Goal: Information Seeking & Learning: Learn about a topic

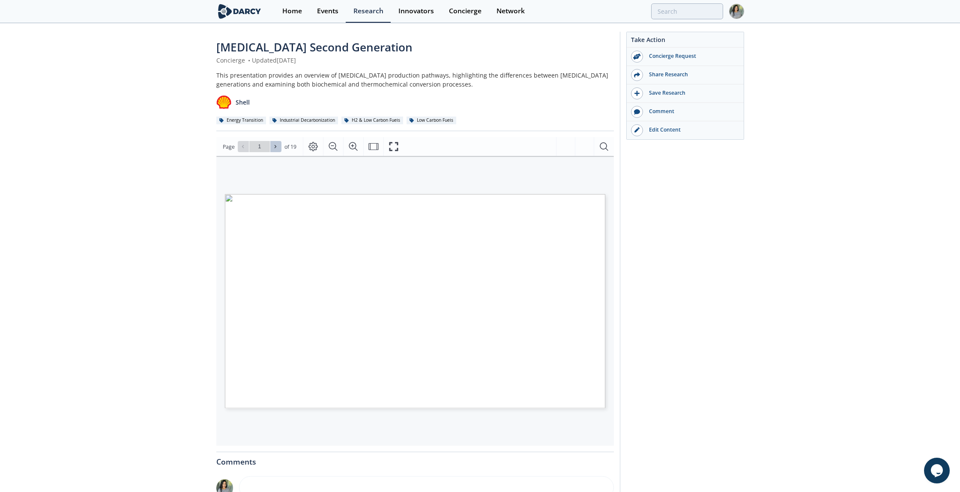
click at [275, 147] on icon at bounding box center [276, 146] width 2 height 3
type input "3"
click at [276, 147] on icon at bounding box center [275, 146] width 5 height 5
type input "4"
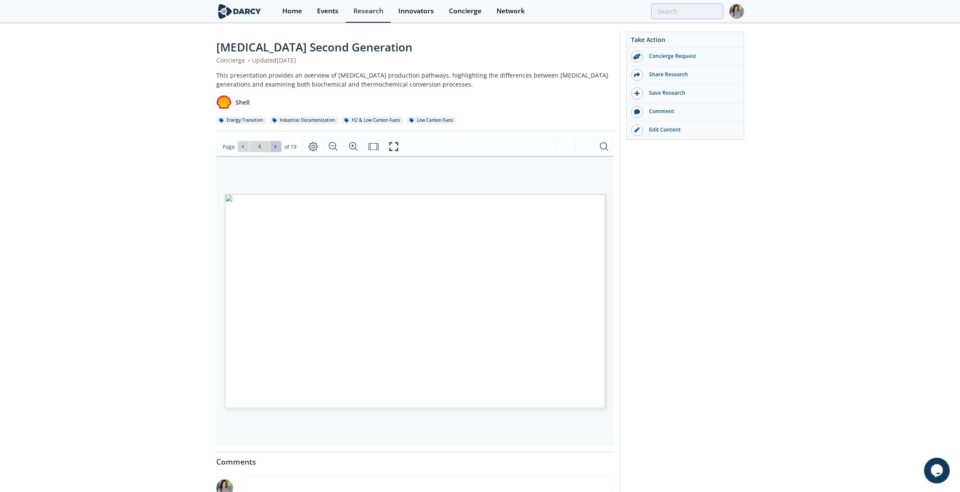
click at [276, 147] on icon at bounding box center [275, 146] width 5 height 5
type input "5"
click at [276, 147] on icon at bounding box center [275, 146] width 5 height 5
type input "6"
click at [243, 149] on icon at bounding box center [242, 146] width 5 height 5
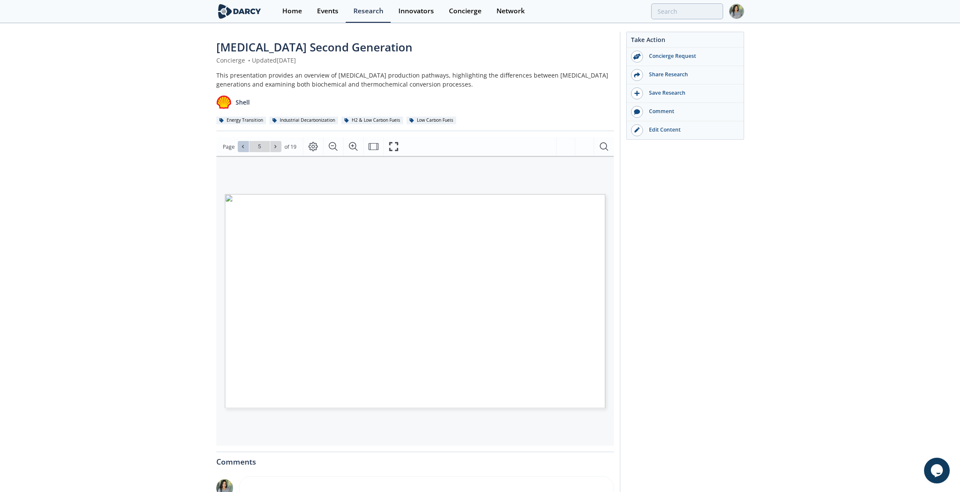
click at [243, 149] on icon at bounding box center [242, 146] width 5 height 5
click at [245, 145] on span at bounding box center [243, 147] width 6 height 6
click at [278, 143] on button at bounding box center [275, 146] width 11 height 11
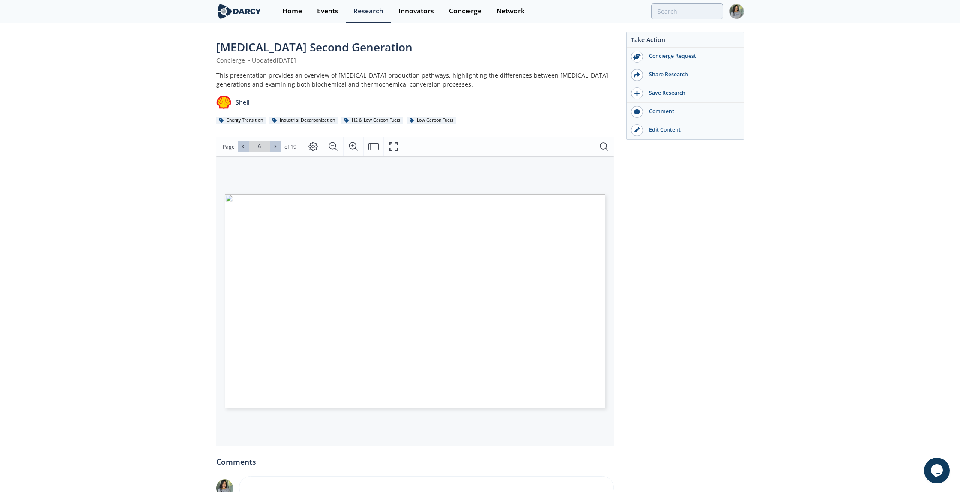
click at [278, 143] on button at bounding box center [275, 146] width 11 height 11
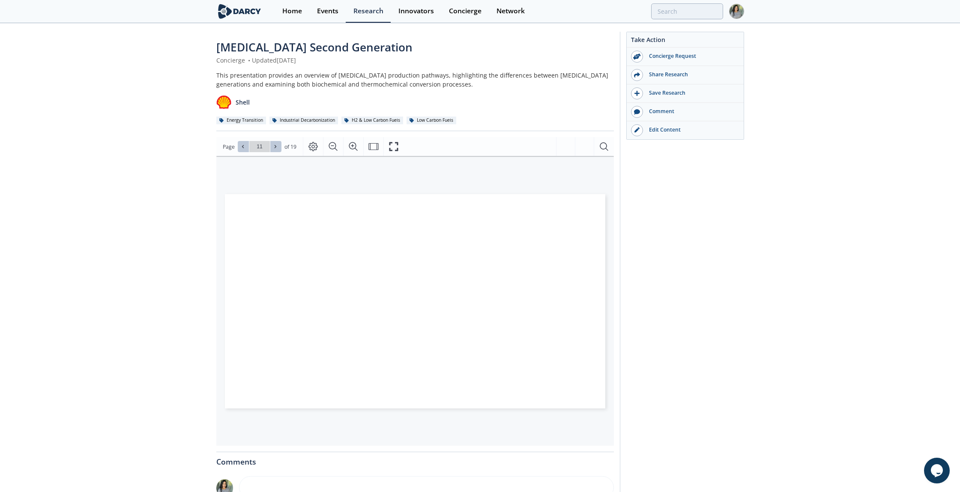
click at [278, 143] on button at bounding box center [275, 146] width 11 height 11
type input "12"
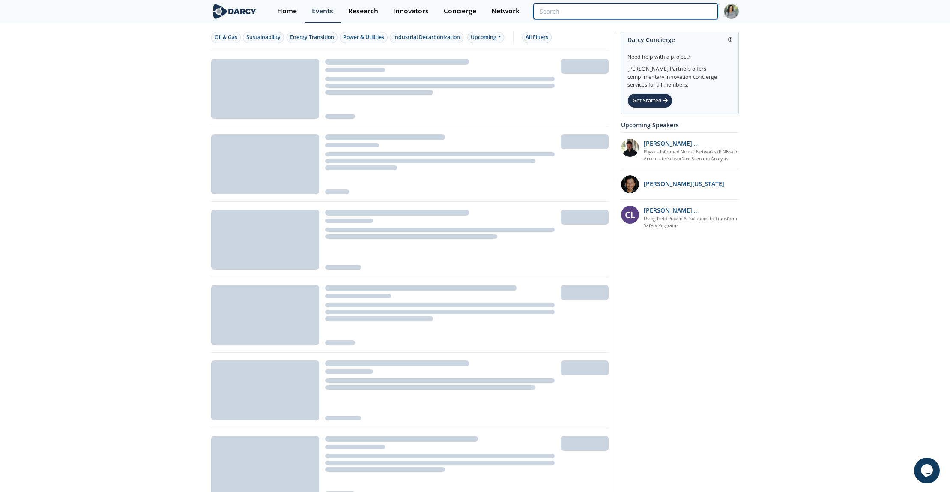
click at [685, 11] on input "search" at bounding box center [625, 11] width 185 height 16
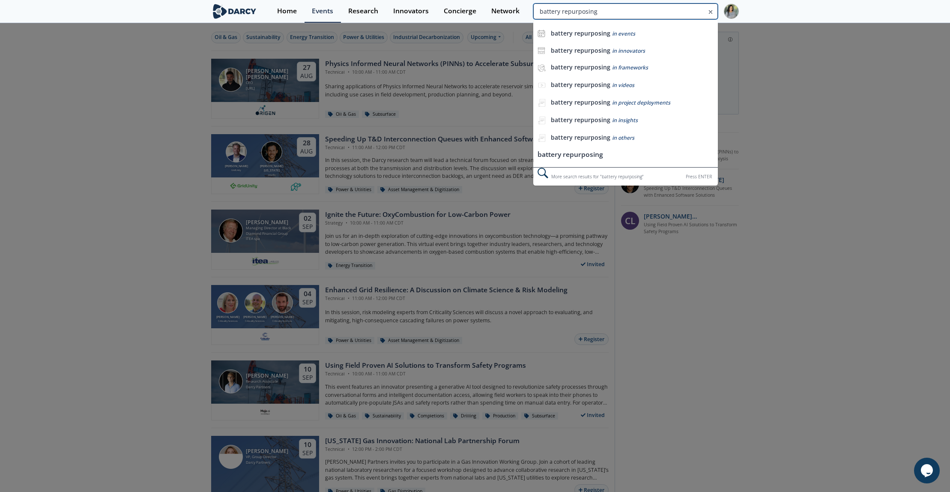
type input "battery repurposing"
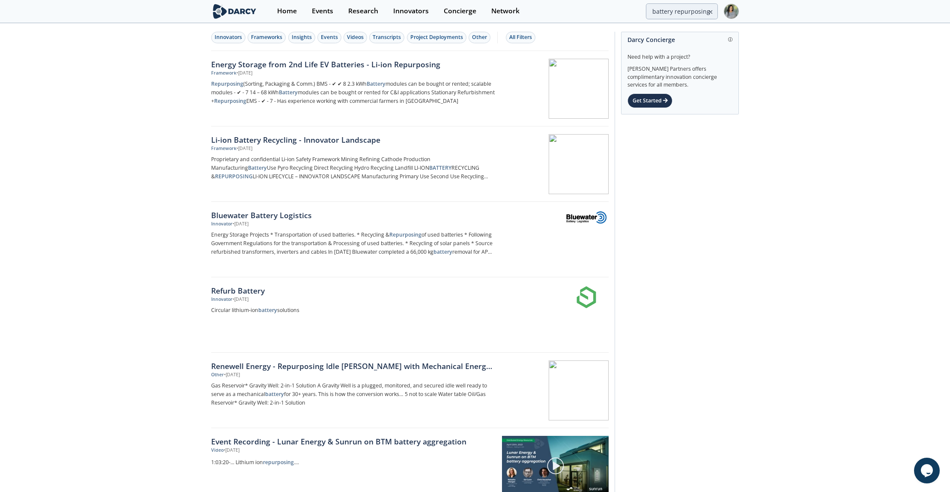
click at [366, 67] on div "Energy Storage from 2nd Life EV Batteries - Li-ion Repurposing" at bounding box center [353, 64] width 284 height 11
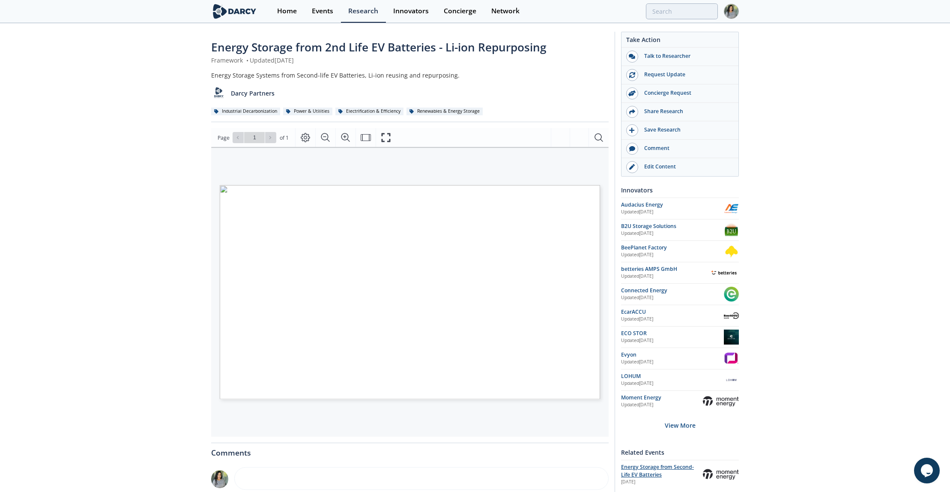
click at [628, 468] on span "Energy Storage from Second-Life EV Batteries" at bounding box center [657, 470] width 73 height 15
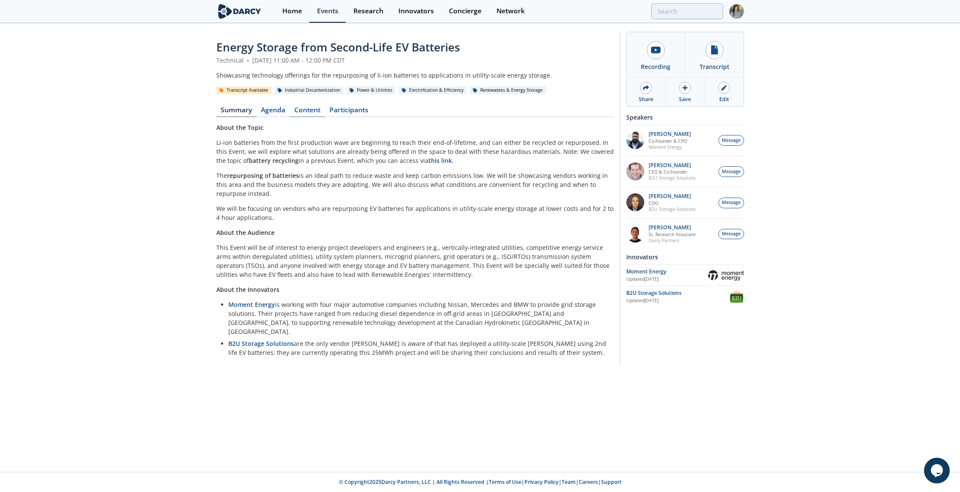
click at [311, 110] on link "Content" at bounding box center [307, 112] width 35 height 10
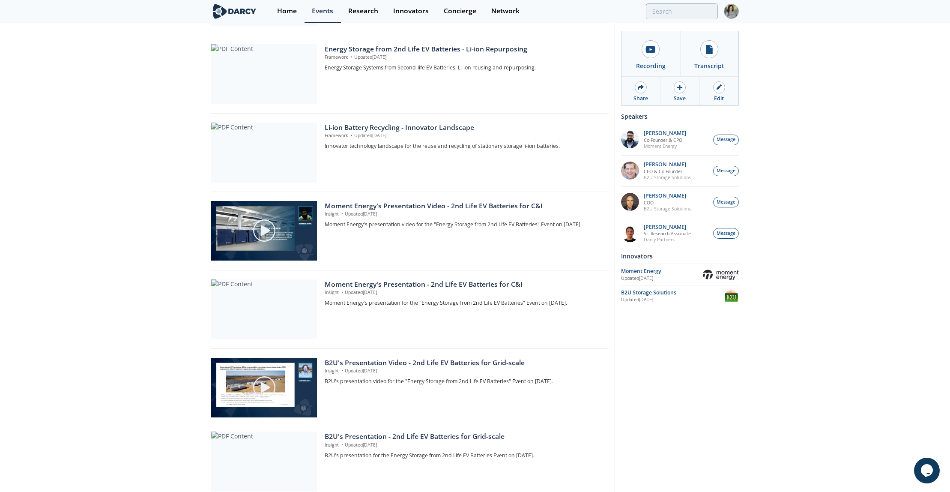
scroll to position [244, 0]
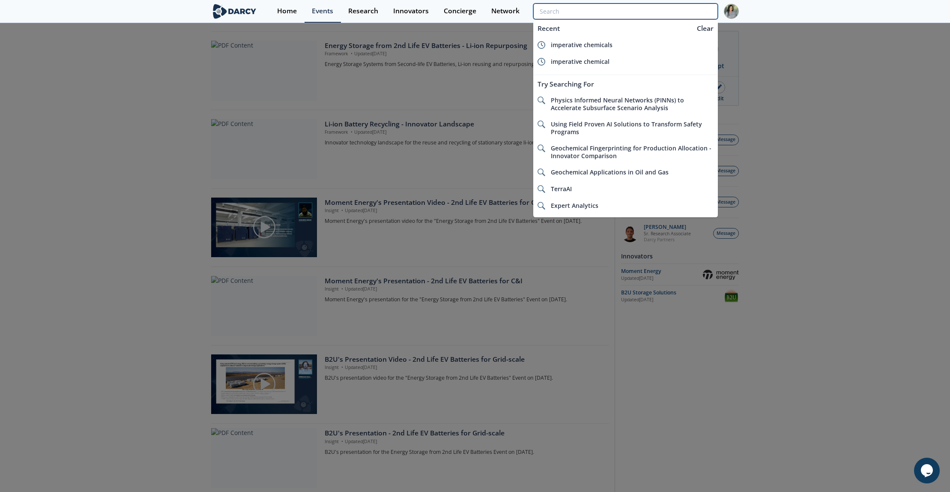
click at [693, 12] on input "search" at bounding box center [625, 11] width 185 height 16
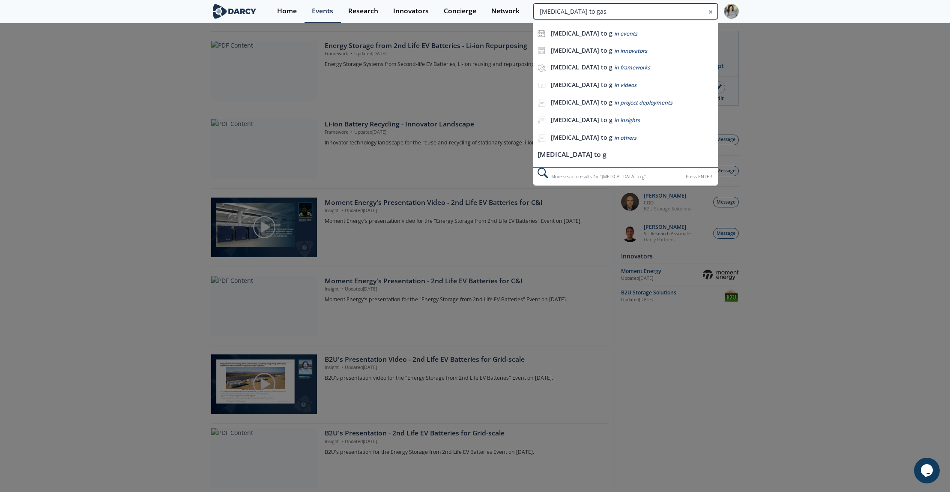
type input "ethanol to gas"
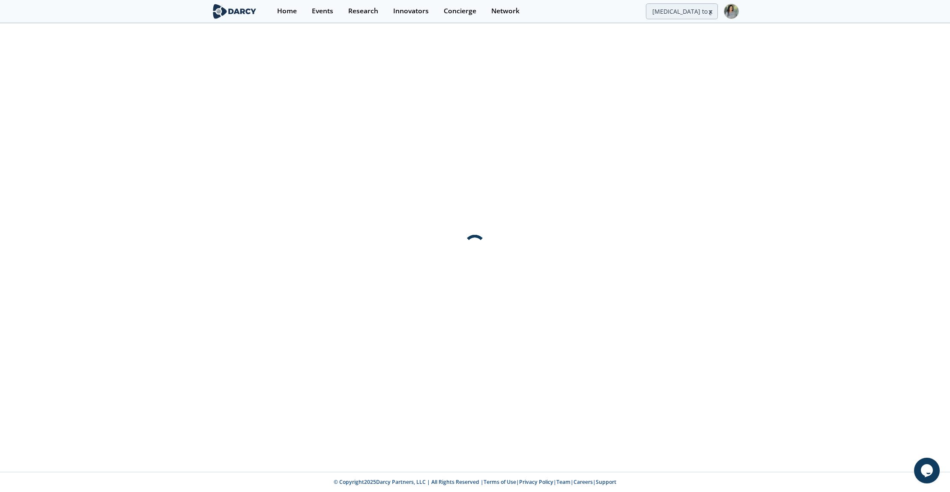
scroll to position [0, 0]
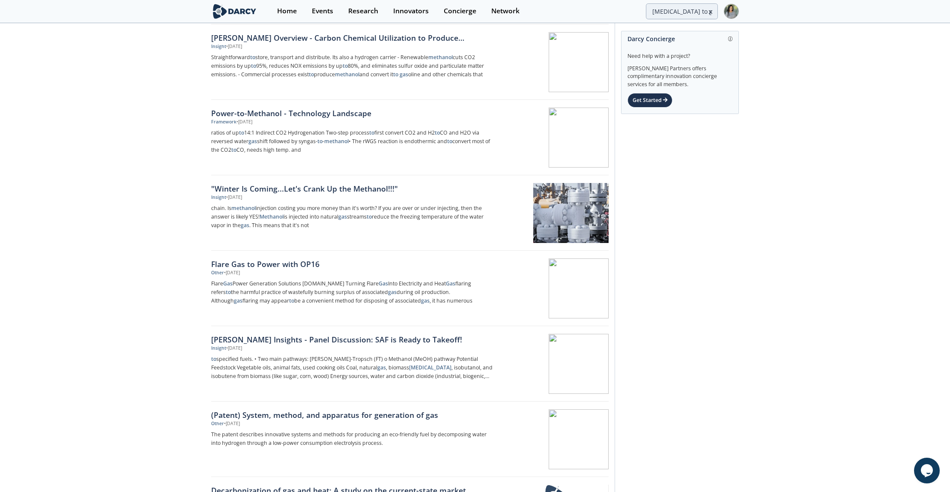
scroll to position [405, 0]
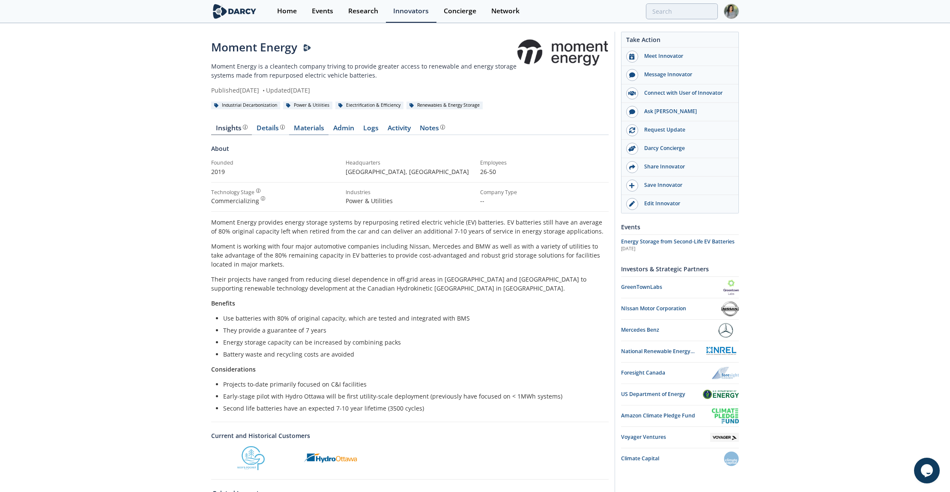
click at [311, 132] on link "Materials" at bounding box center [308, 130] width 39 height 10
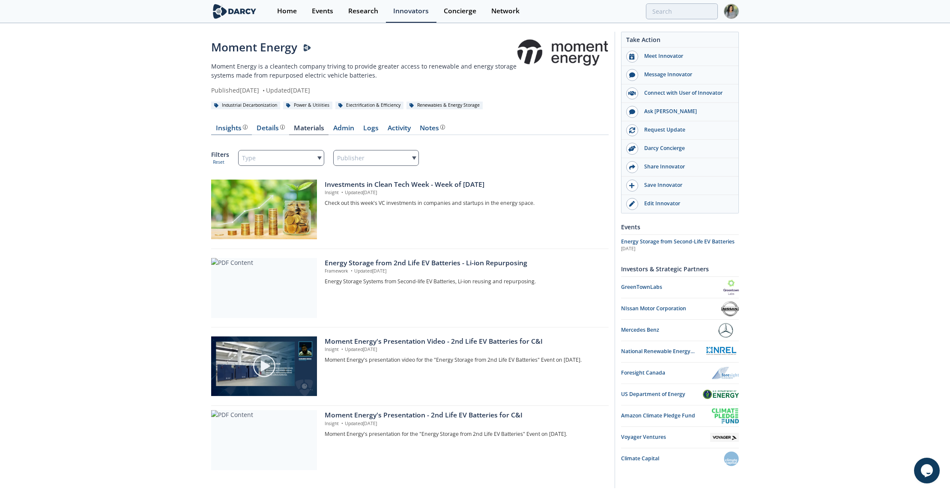
click at [224, 128] on div "Insights The Darcy Research team’s summarized opinion of the innovator, the com…" at bounding box center [232, 128] width 32 height 7
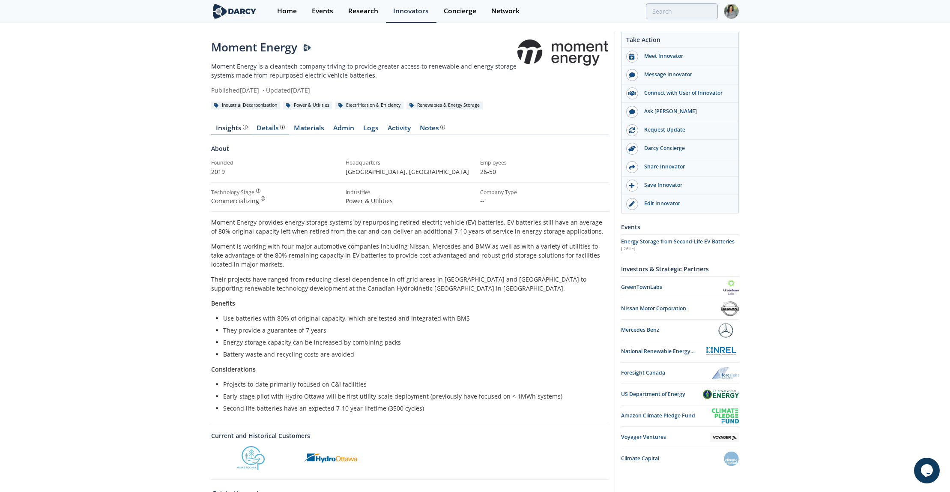
click at [264, 125] on div "Details Product overview, business model, technology and applications as added …" at bounding box center [271, 128] width 28 height 7
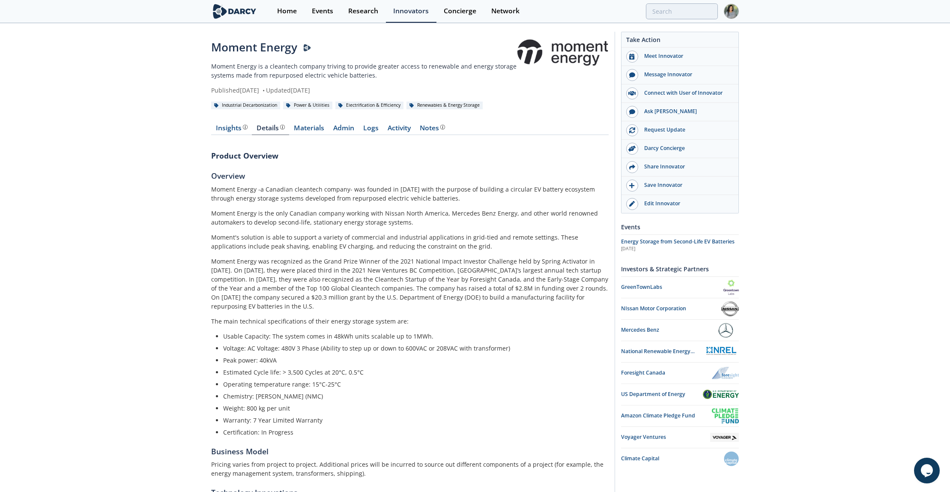
click at [298, 119] on div "Insights The Darcy Research team’s summarized opinion of the innovator, the com…" at bounding box center [410, 446] width 398 height 666
click at [301, 126] on link "Materials" at bounding box center [308, 130] width 39 height 10
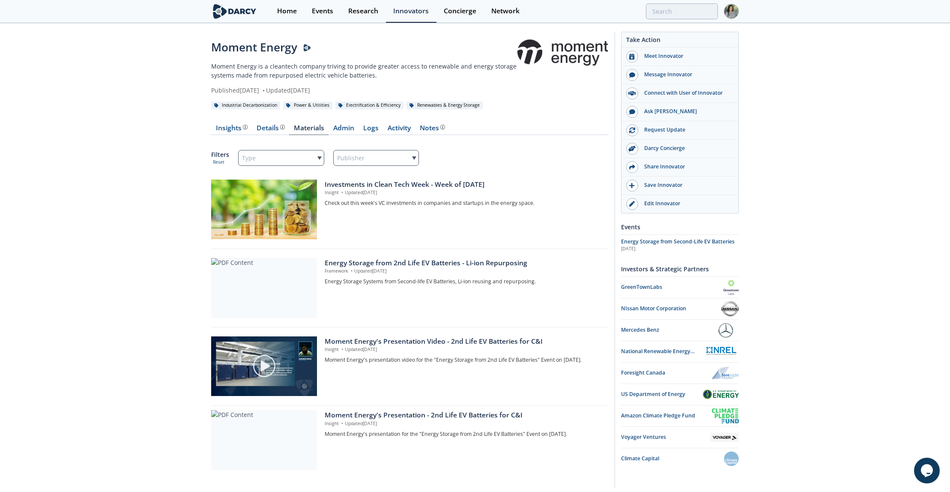
scroll to position [1, 0]
click at [228, 131] on div "Insights The Darcy Research team’s summarized opinion of the innovator, the com…" at bounding box center [232, 127] width 32 height 7
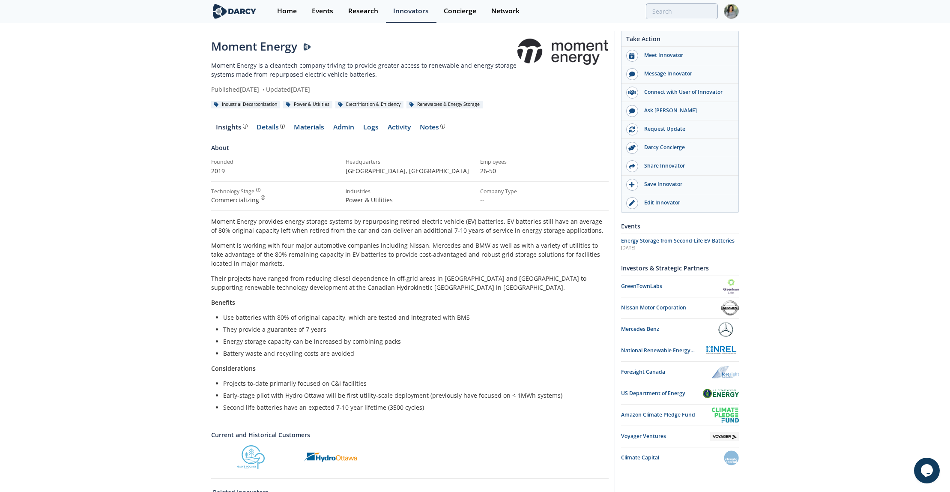
click at [266, 129] on div "Details Product overview, business model, technology and applications as added …" at bounding box center [271, 127] width 28 height 7
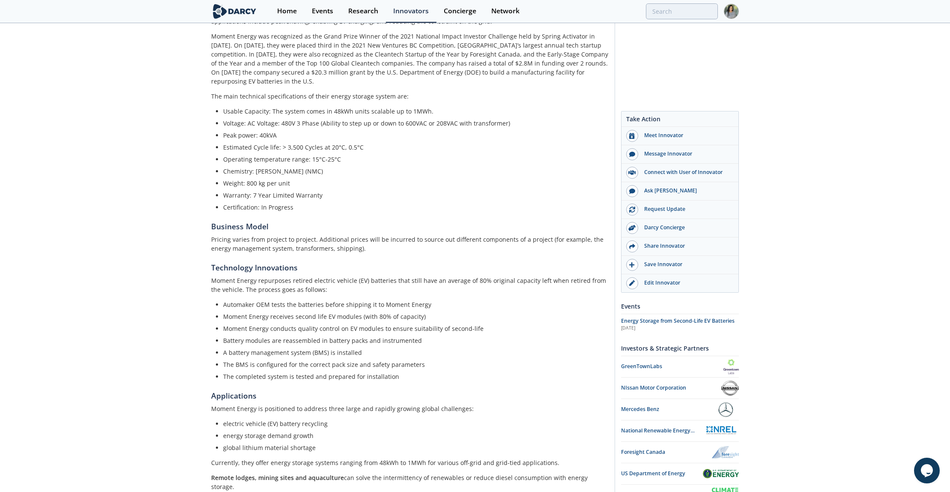
scroll to position [314, 0]
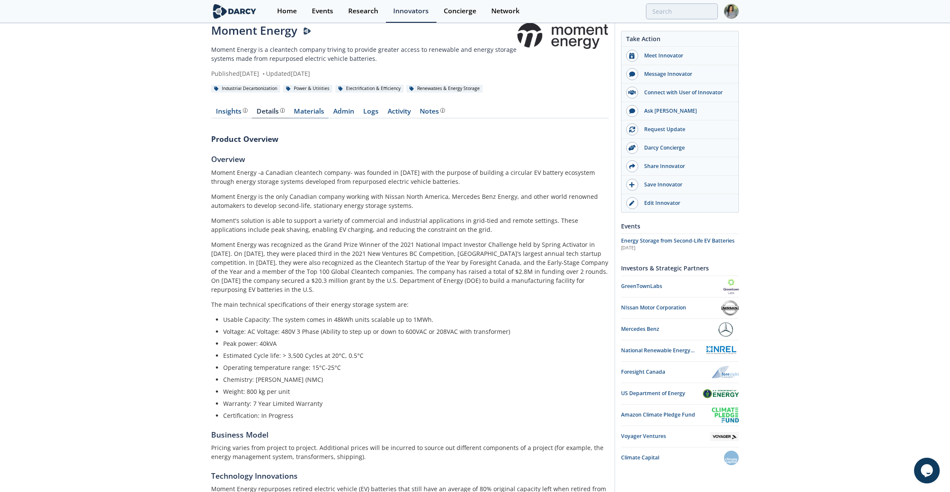
click at [313, 111] on link "Materials" at bounding box center [308, 113] width 39 height 10
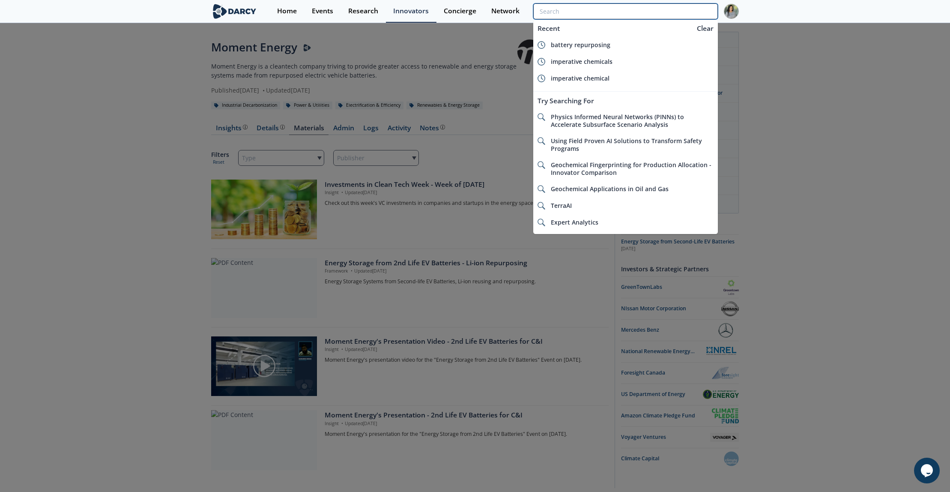
click at [680, 16] on input "search" at bounding box center [625, 11] width 185 height 16
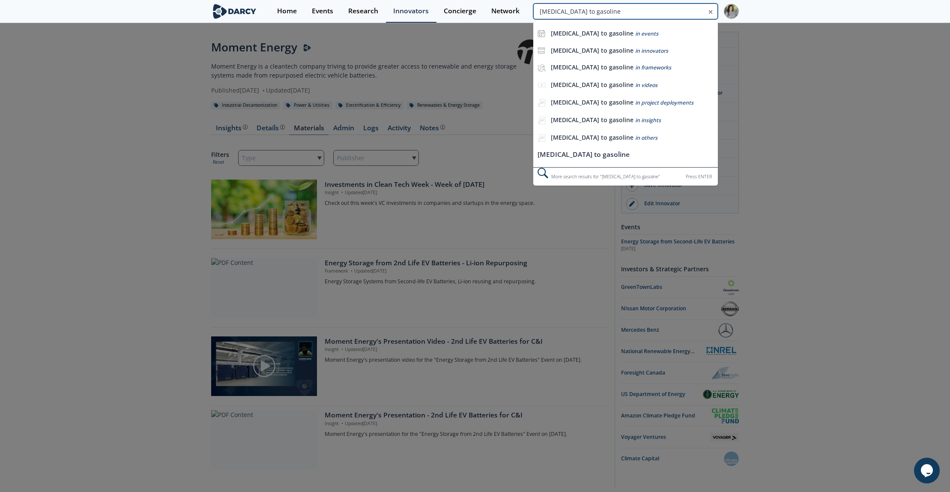
type input "ethanol to gasoline"
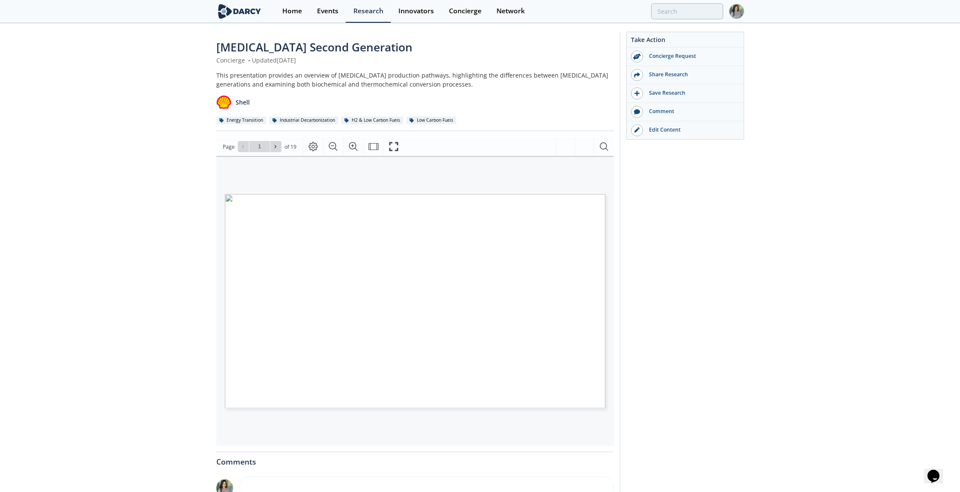
click at [273, 152] on div "Page Go to Page 1 of 19 1 / 19" at bounding box center [415, 146] width 398 height 19
click at [273, 150] on button at bounding box center [275, 146] width 11 height 11
type input "2"
click at [273, 150] on button at bounding box center [275, 146] width 11 height 11
type input "3"
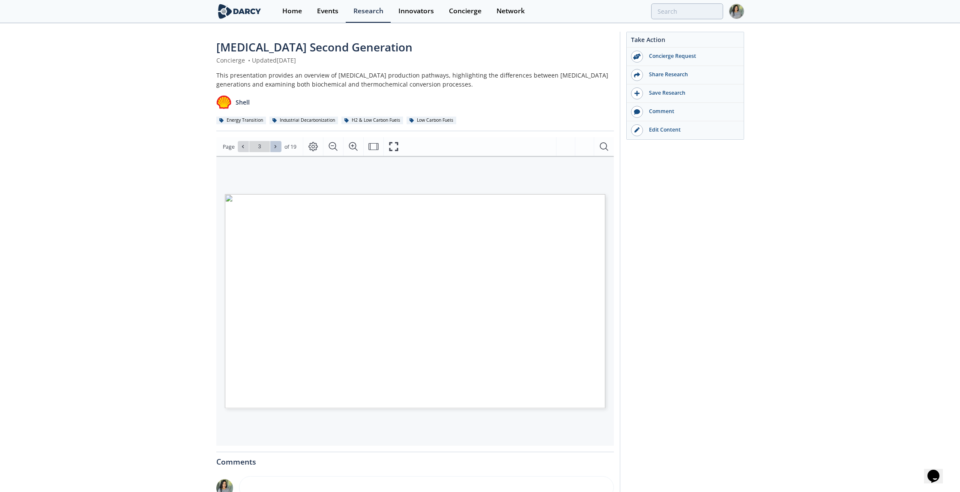
click at [273, 150] on button at bounding box center [275, 146] width 11 height 11
type input "4"
click at [273, 150] on button at bounding box center [275, 146] width 11 height 11
type input "5"
click at [273, 150] on button at bounding box center [275, 146] width 11 height 11
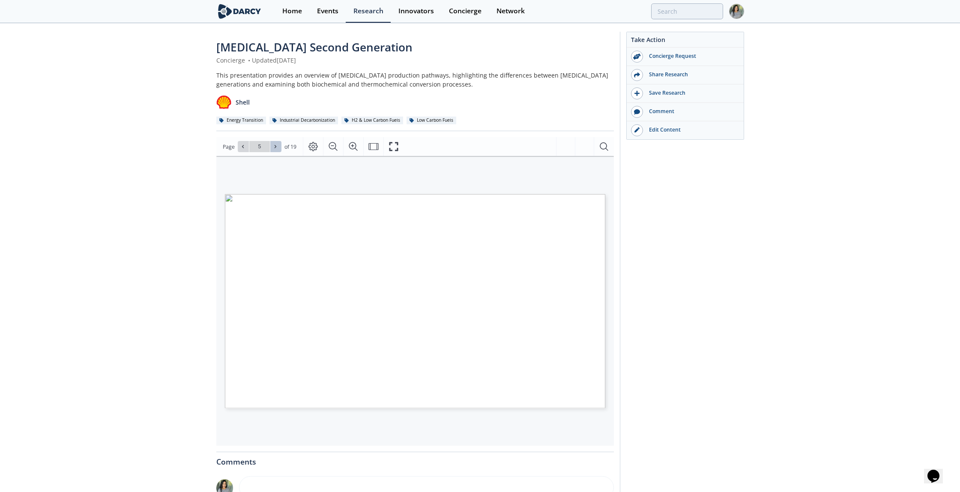
type input "6"
click at [273, 150] on button at bounding box center [275, 146] width 11 height 11
type input "7"
click at [273, 150] on button at bounding box center [275, 146] width 11 height 11
type input "8"
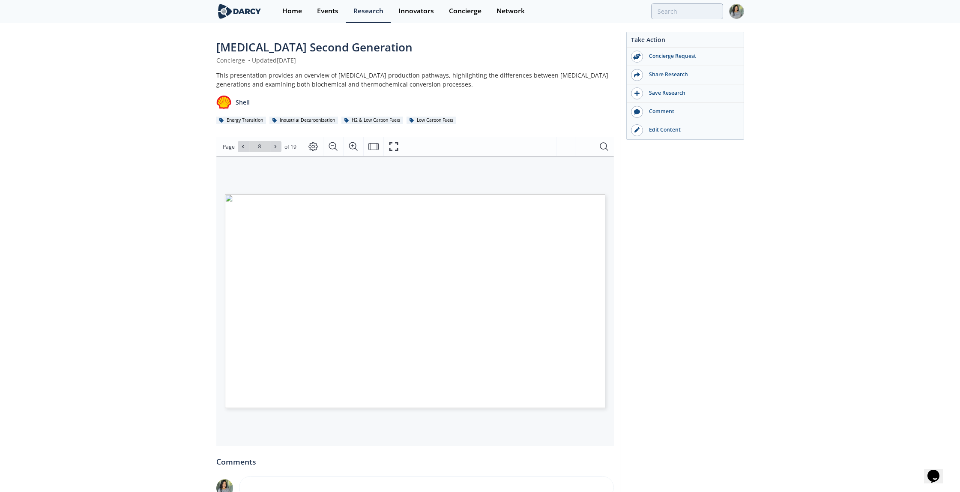
click at [273, 150] on button at bounding box center [275, 146] width 11 height 11
type input "9"
click at [277, 141] on button at bounding box center [275, 146] width 11 height 11
type input "3"
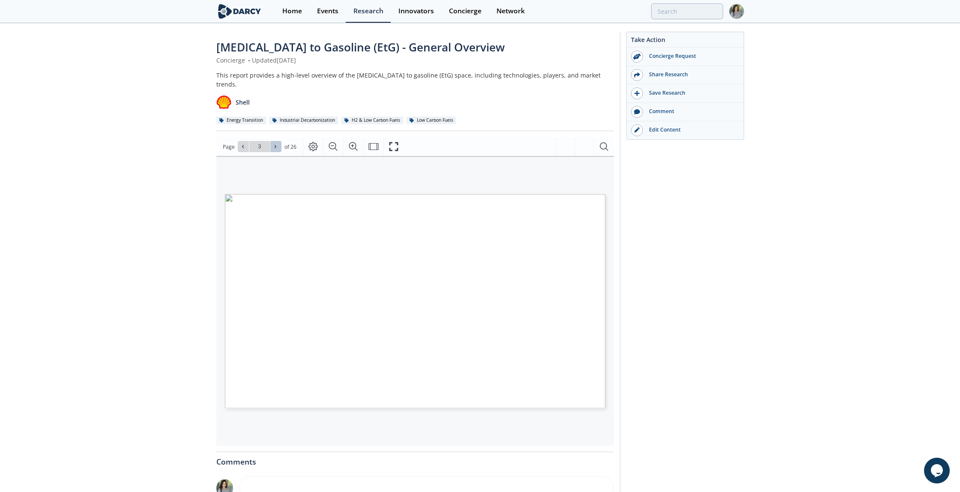
click at [277, 141] on button at bounding box center [275, 146] width 11 height 11
type input "4"
click at [277, 141] on button at bounding box center [275, 146] width 11 height 11
type input "5"
click at [277, 141] on button at bounding box center [275, 146] width 11 height 11
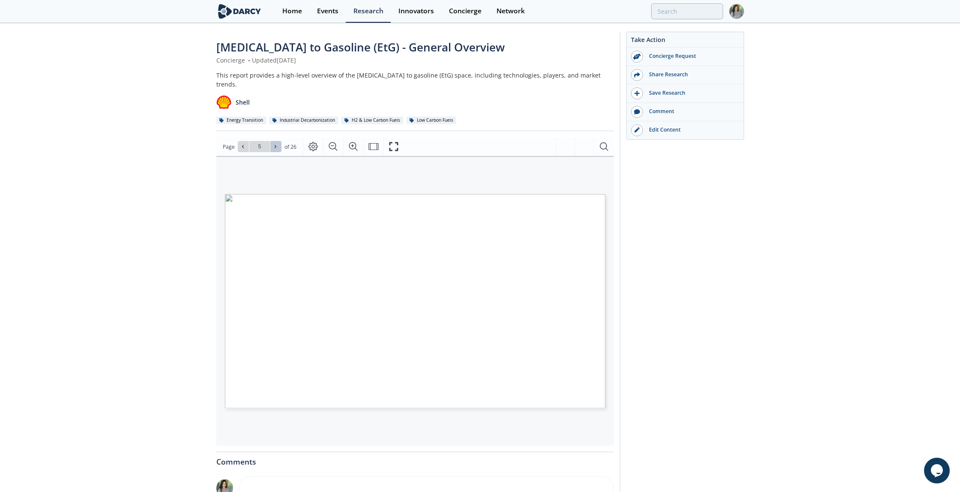
type input "6"
click at [277, 141] on button at bounding box center [275, 146] width 11 height 11
type input "7"
click at [277, 141] on button at bounding box center [275, 146] width 11 height 11
type input "8"
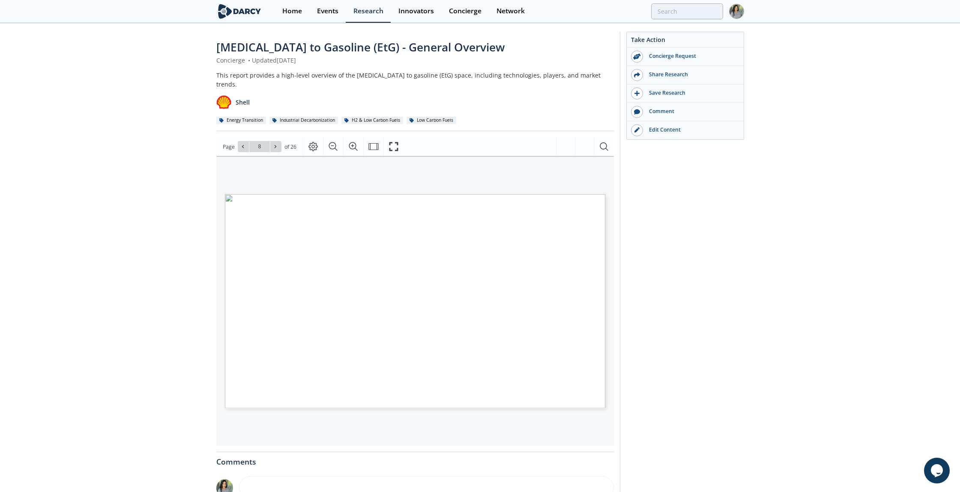
click at [277, 141] on button at bounding box center [275, 146] width 11 height 11
type input "9"
click at [277, 141] on button at bounding box center [275, 146] width 11 height 11
type input "10"
click at [277, 141] on button at bounding box center [275, 146] width 11 height 11
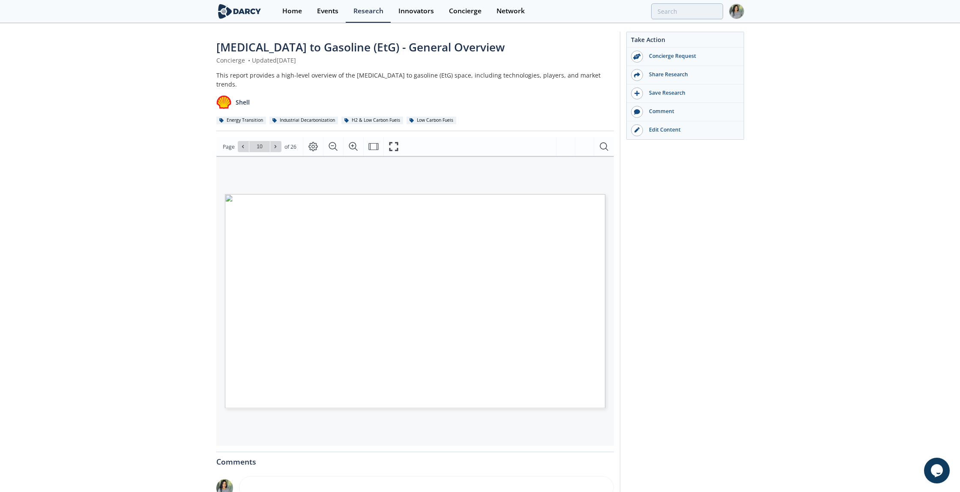
type input "11"
click at [277, 141] on button at bounding box center [275, 146] width 11 height 11
type input "13"
click at [277, 141] on button at bounding box center [275, 146] width 11 height 11
type input "14"
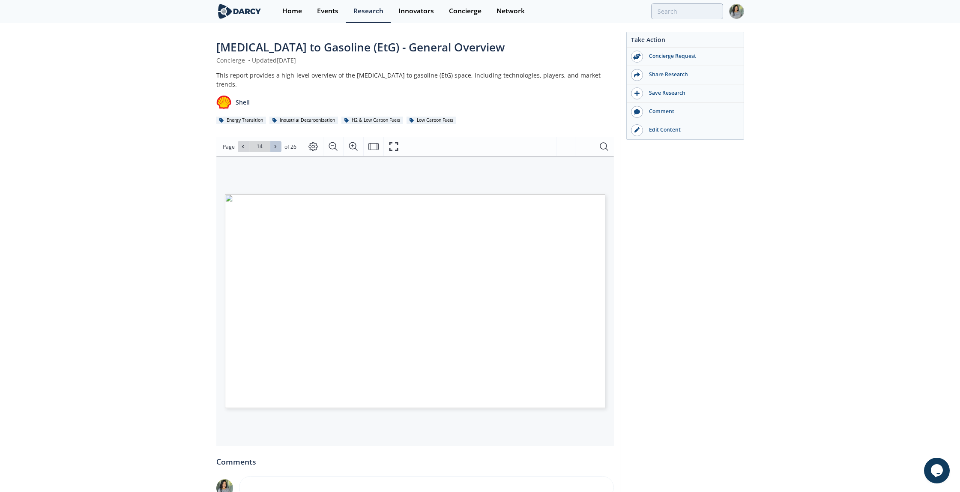
click at [277, 141] on button at bounding box center [275, 146] width 11 height 11
type input "15"
click at [277, 141] on button at bounding box center [275, 146] width 11 height 11
type input "16"
click at [277, 141] on button at bounding box center [275, 146] width 11 height 11
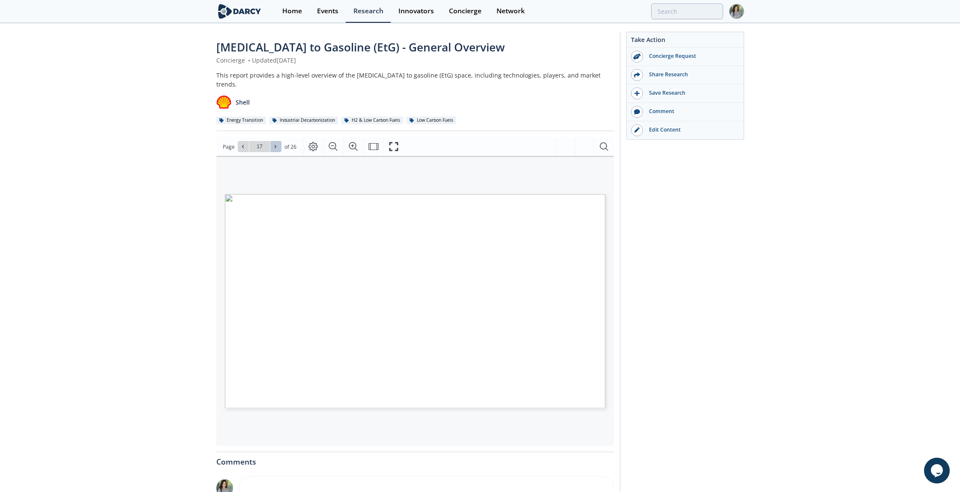
type input "18"
click at [246, 141] on button at bounding box center [243, 146] width 11 height 11
type input "17"
